Goal: Check status

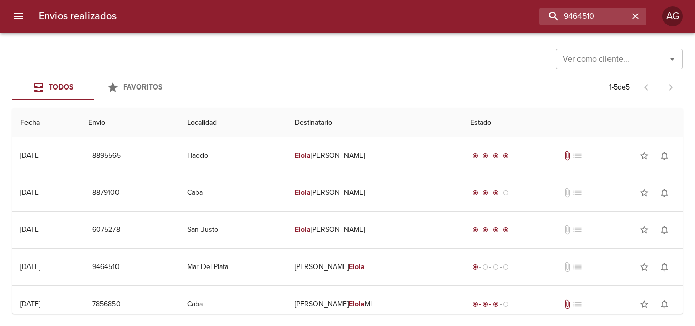
scroll to position [9, 0]
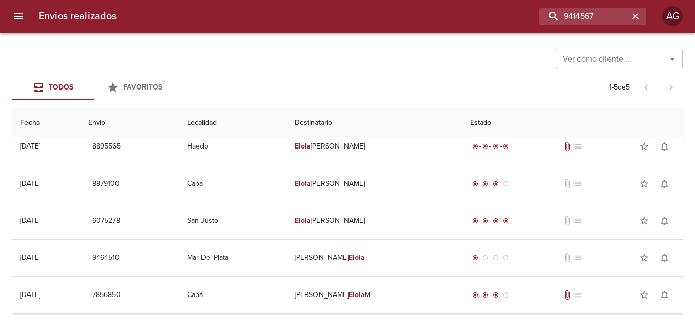
type input "9414567"
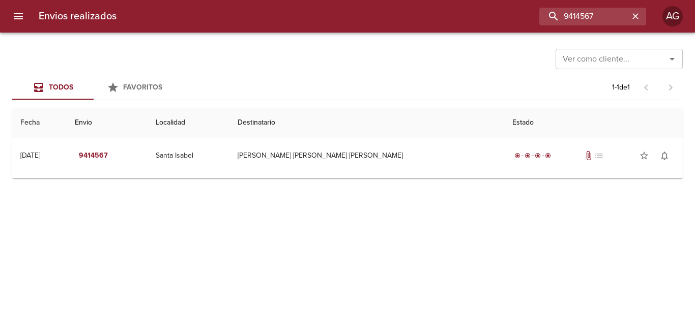
scroll to position [0, 0]
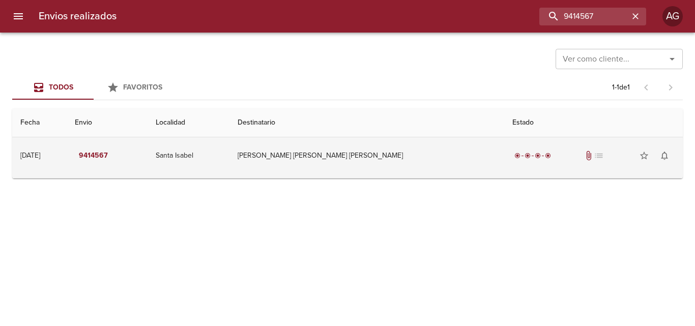
click at [512, 162] on div "radio_button_checked radio_button_checked radio_button_checked radio_button_che…" at bounding box center [593, 155] width 162 height 20
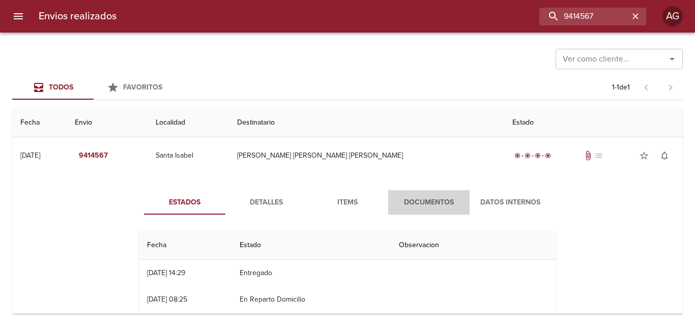
click at [429, 202] on span "Documentos" at bounding box center [428, 202] width 69 height 13
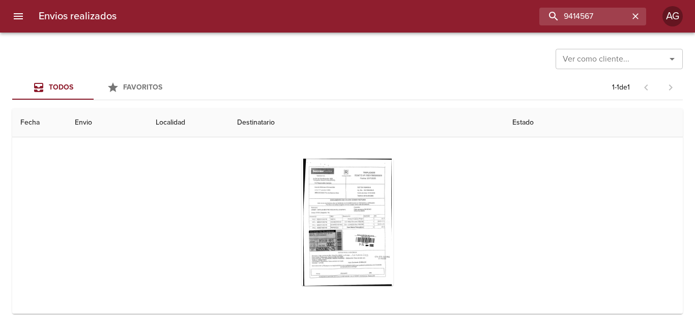
scroll to position [81, 0]
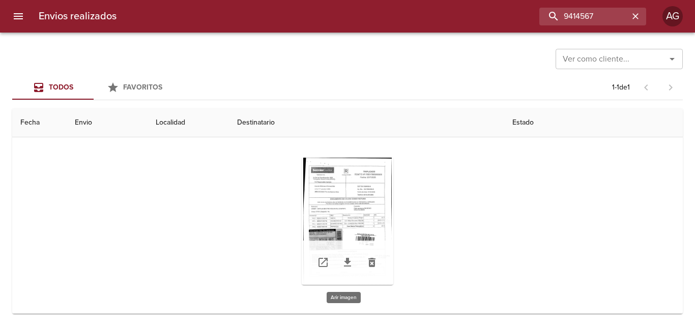
click at [358, 227] on div "Tabla de envíos del cliente" at bounding box center [348, 221] width 92 height 127
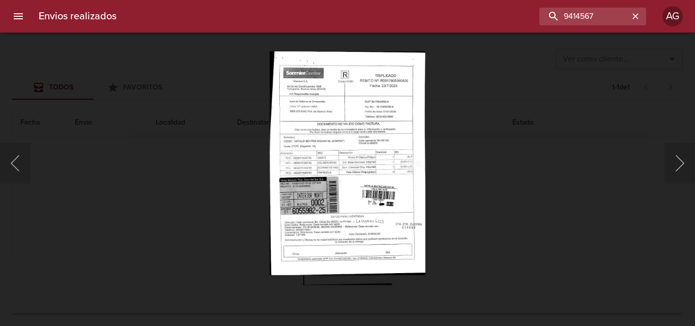
click at [504, 214] on div "Lightbox" at bounding box center [347, 163] width 695 height 326
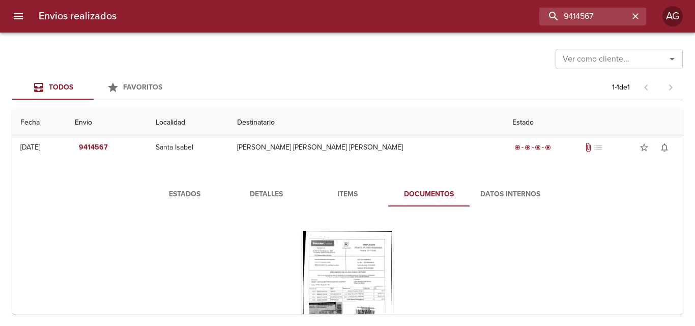
scroll to position [0, 0]
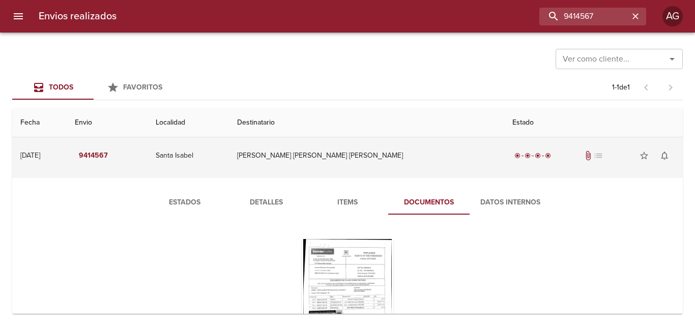
click at [380, 163] on td "[PERSON_NAME] [PERSON_NAME] [PERSON_NAME]" at bounding box center [366, 155] width 275 height 37
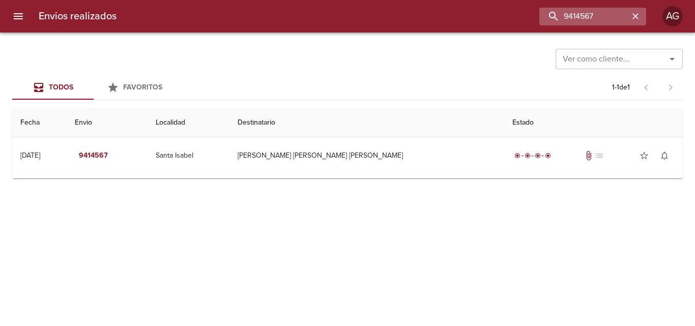
click at [632, 12] on icon "button" at bounding box center [635, 16] width 10 height 10
